Goal: Task Accomplishment & Management: Complete application form

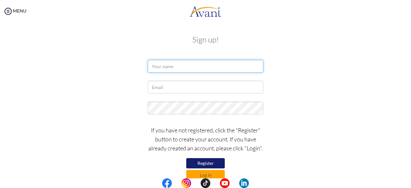
click at [183, 63] on input "text" at bounding box center [206, 66] width 116 height 13
type input "P"
type input "[PERSON_NAME]"
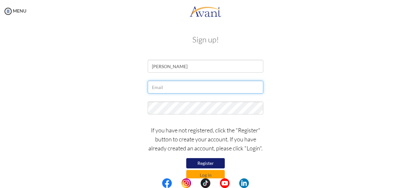
click at [168, 87] on input "text" at bounding box center [206, 87] width 116 height 13
type input "[EMAIL_ADDRESS][DOMAIN_NAME]"
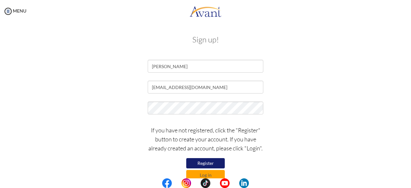
click at [363, 94] on div "[EMAIL_ADDRESS][DOMAIN_NAME]" at bounding box center [206, 89] width 376 height 16
click at [196, 165] on button "Register" at bounding box center [205, 163] width 39 height 10
